Goal: Communication & Community: Answer question/provide support

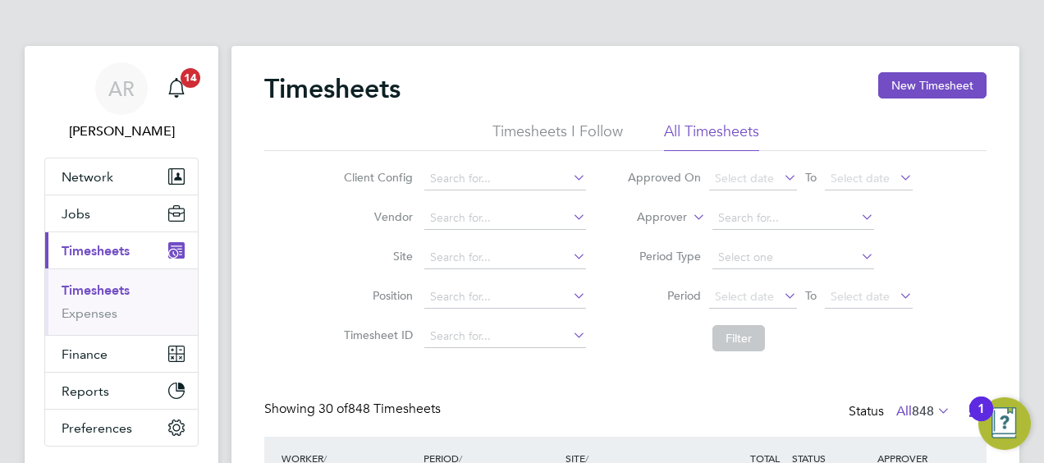
click at [109, 245] on span "Timesheets" at bounding box center [96, 251] width 68 height 16
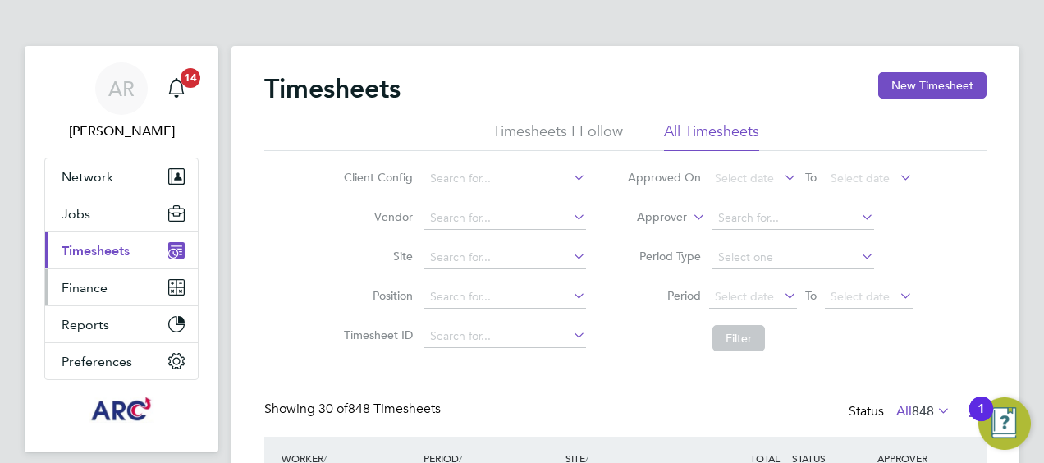
click at [114, 282] on button "Finance" at bounding box center [121, 287] width 153 height 36
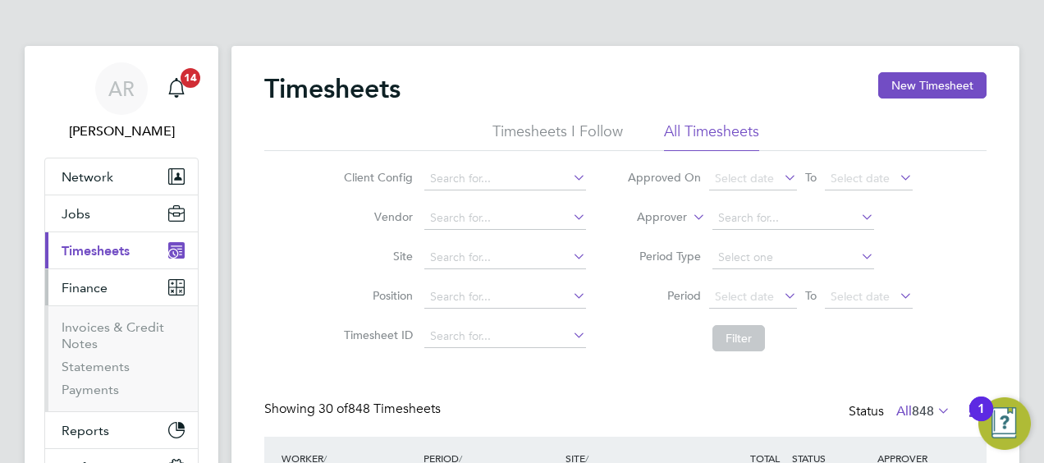
click at [119, 253] on span "Timesheets" at bounding box center [96, 251] width 68 height 16
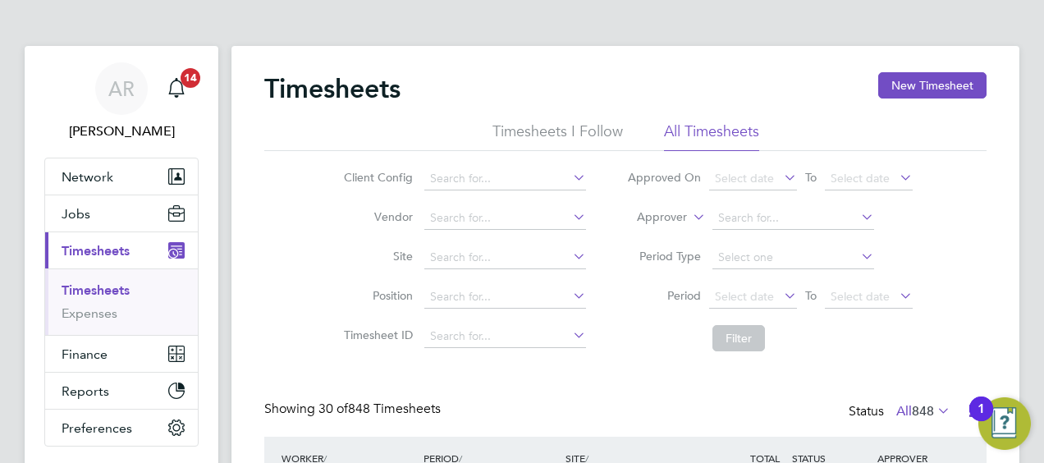
click at [120, 282] on link "Timesheets" at bounding box center [96, 290] width 68 height 16
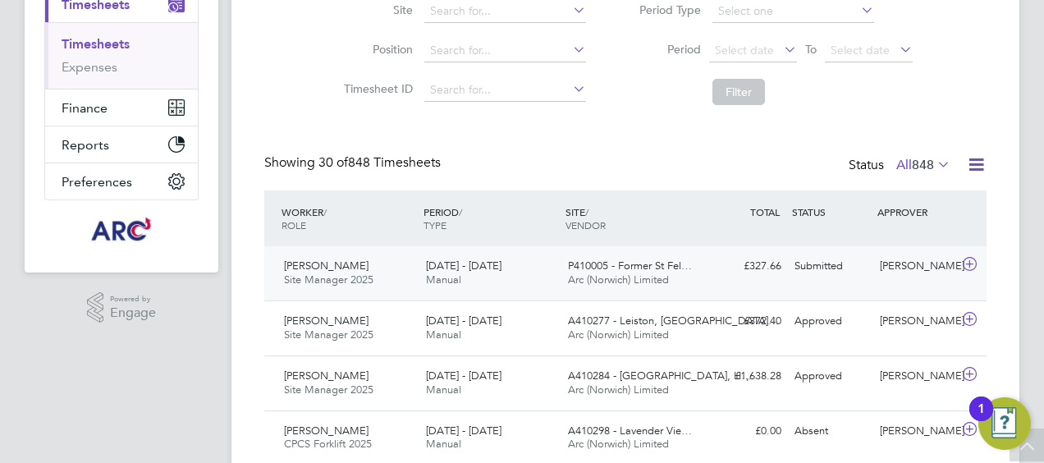
click at [842, 281] on div "Mark Owen Site Manager 2025 16 - 22 Aug 2025 16 - 22 Aug 2025 Manual P410005 - …" at bounding box center [625, 273] width 722 height 54
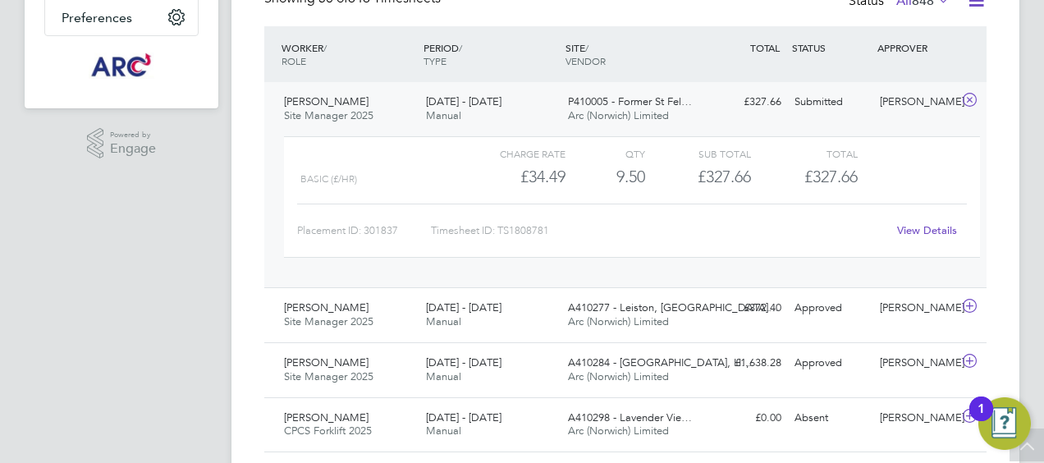
click at [924, 232] on link "View Details" at bounding box center [927, 230] width 60 height 14
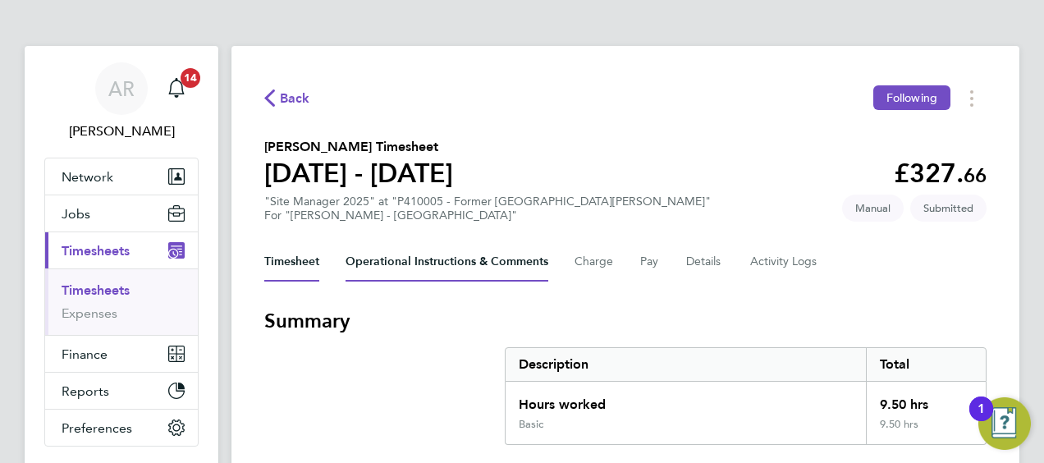
click at [476, 261] on Comments-tab "Operational Instructions & Comments" at bounding box center [447, 261] width 203 height 39
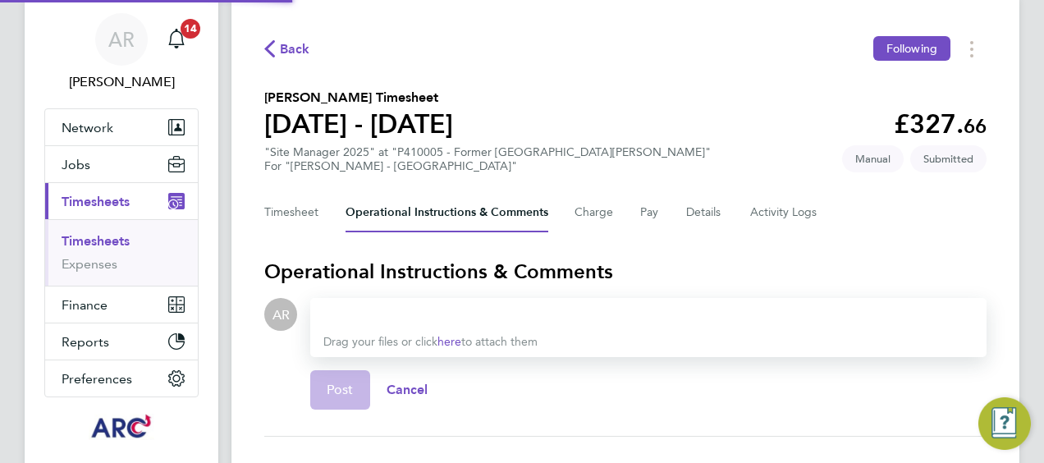
scroll to position [167, 0]
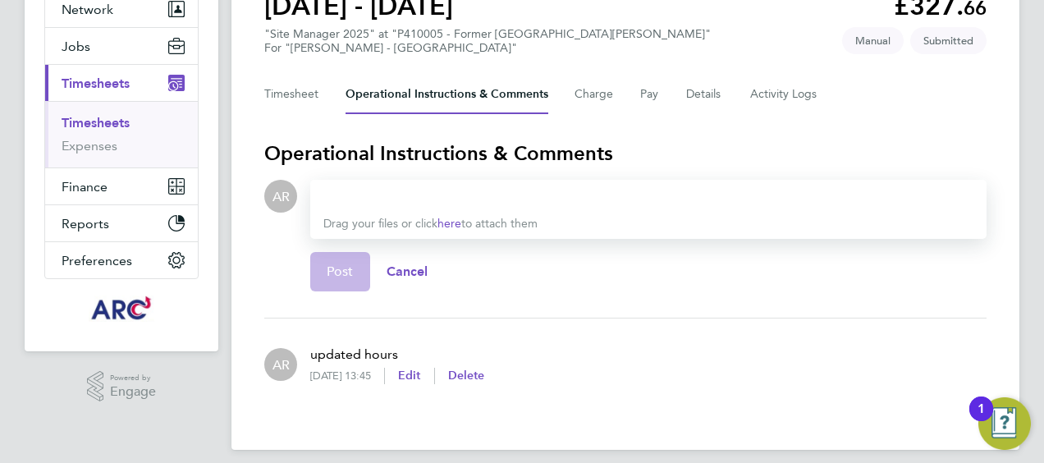
click at [386, 194] on div at bounding box center [648, 196] width 650 height 20
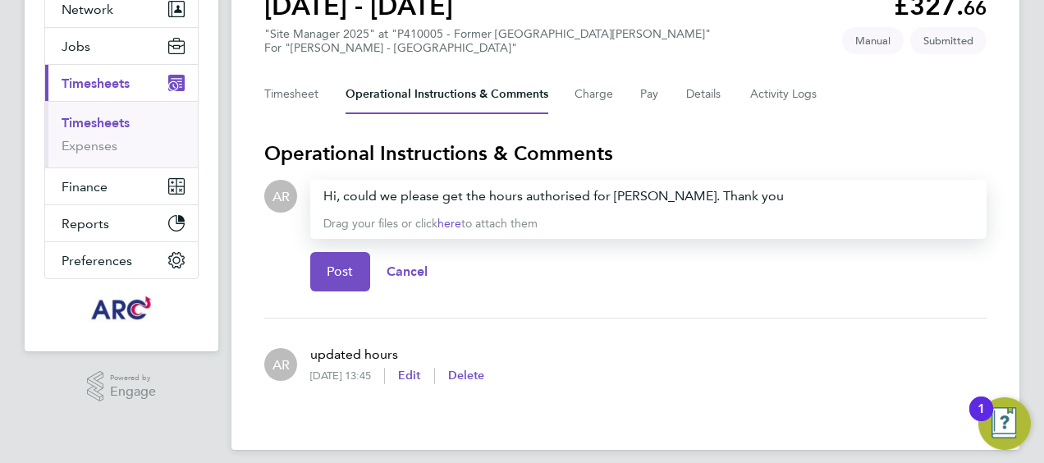
click at [740, 195] on div "Hi, could we please get the hours authorised for [PERSON_NAME]. Thank you" at bounding box center [648, 196] width 650 height 20
click at [338, 281] on button "Post" at bounding box center [340, 271] width 60 height 39
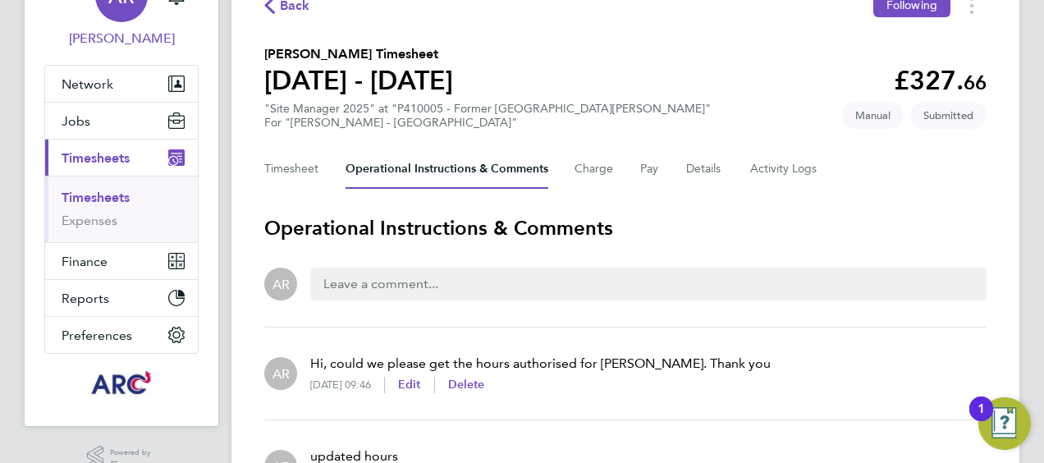
scroll to position [0, 0]
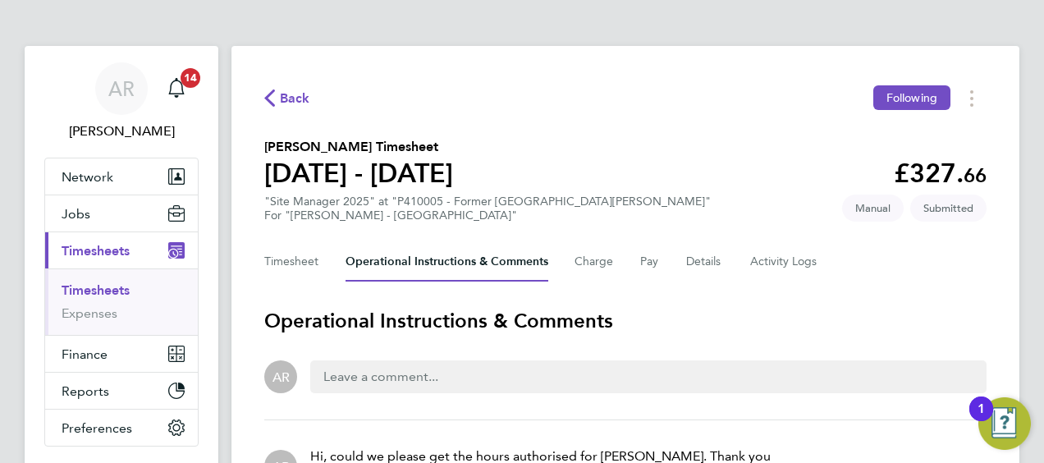
click at [76, 239] on button "Current page: Timesheets" at bounding box center [121, 250] width 153 height 36
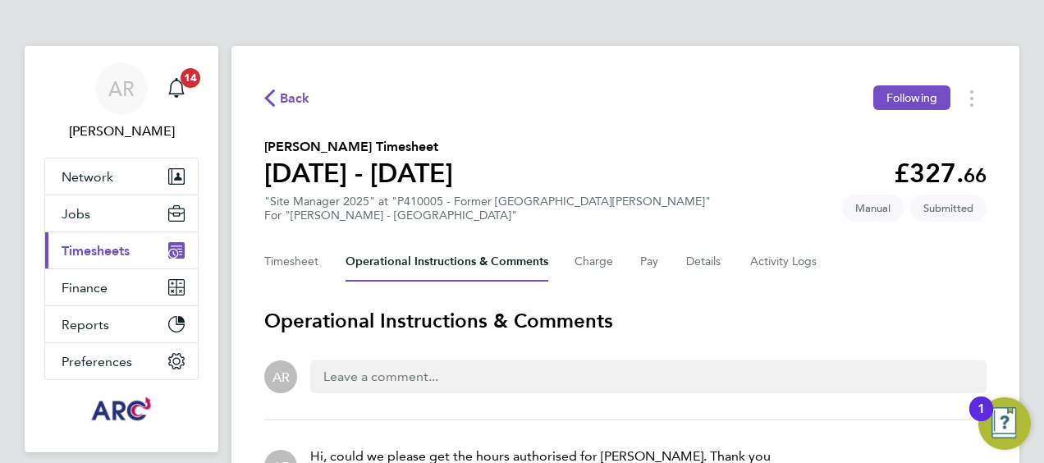
click at [79, 240] on button "Current page: Timesheets" at bounding box center [121, 250] width 153 height 36
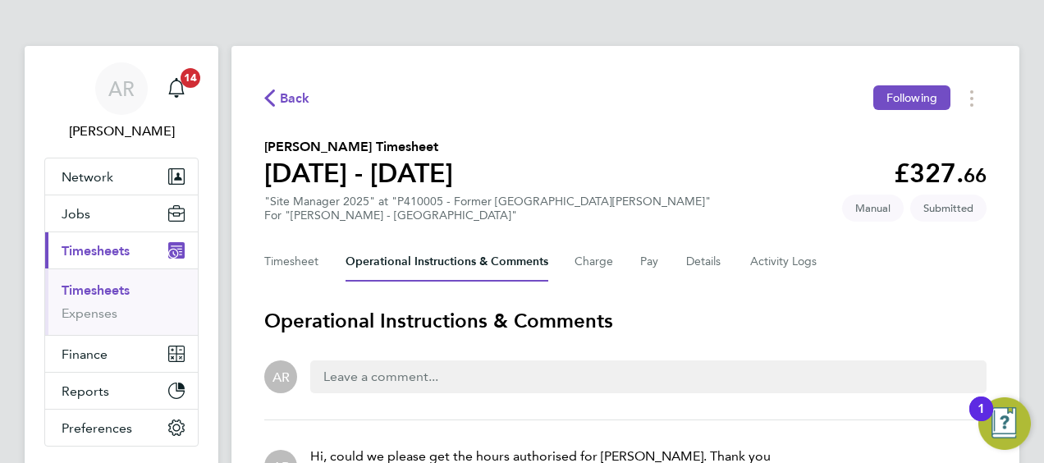
click at [100, 291] on link "Timesheets" at bounding box center [96, 290] width 68 height 16
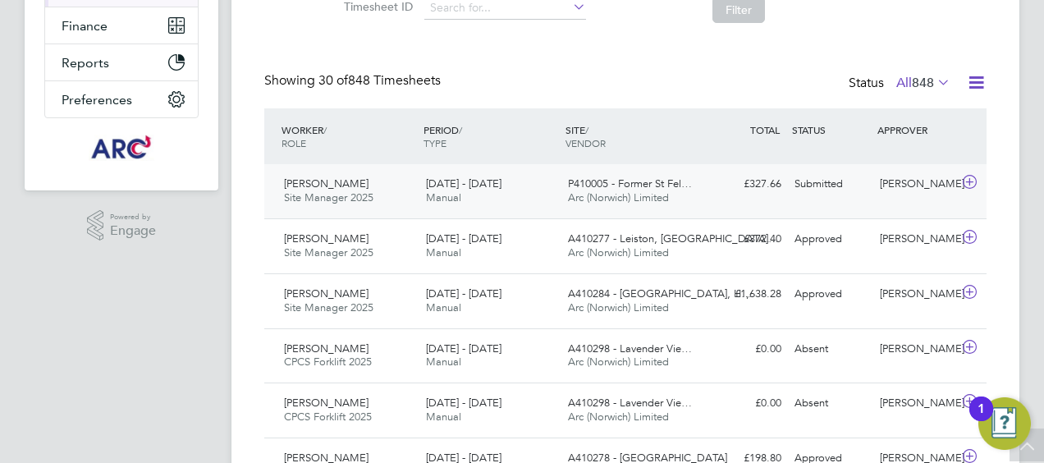
click at [785, 194] on div "£327.66 Submitted" at bounding box center [745, 184] width 85 height 27
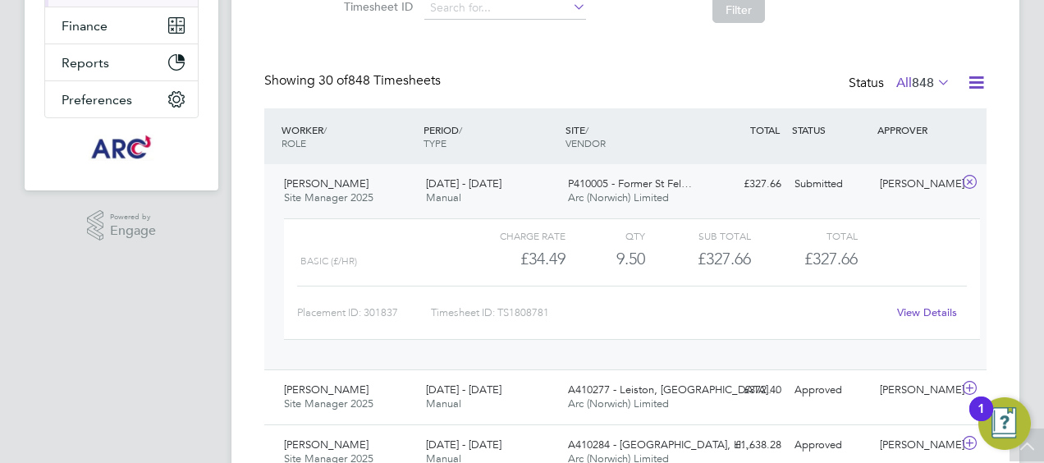
click at [939, 310] on link "View Details" at bounding box center [927, 312] width 60 height 14
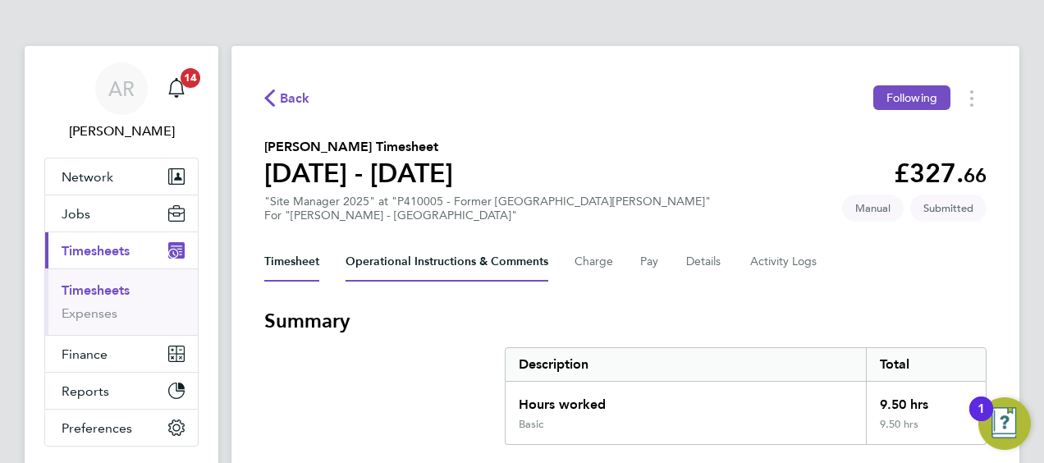
click at [440, 255] on Comments-tab "Operational Instructions & Comments" at bounding box center [447, 261] width 203 height 39
